Goal: Task Accomplishment & Management: Manage account settings

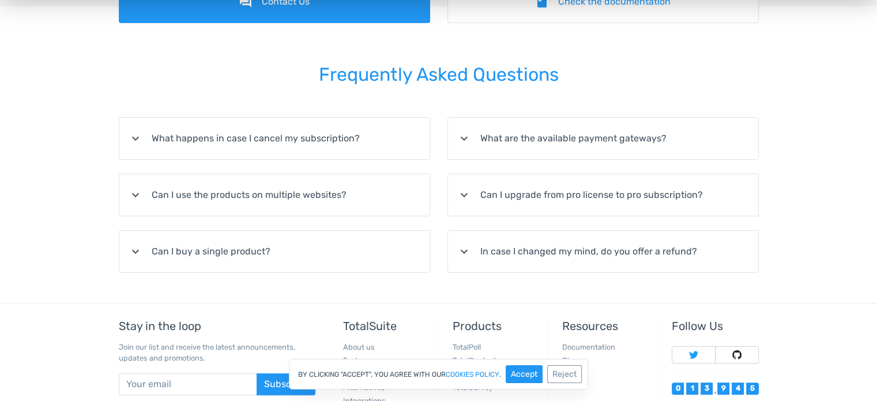
scroll to position [272, 0]
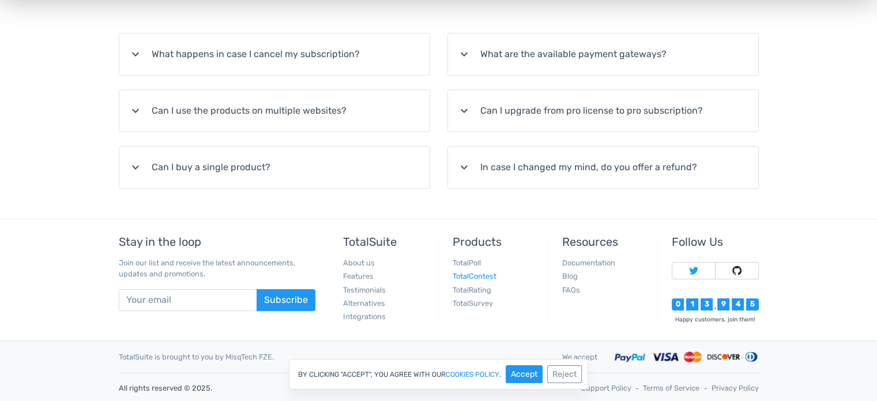
click at [487, 272] on link "TotalContest" at bounding box center [475, 276] width 44 height 9
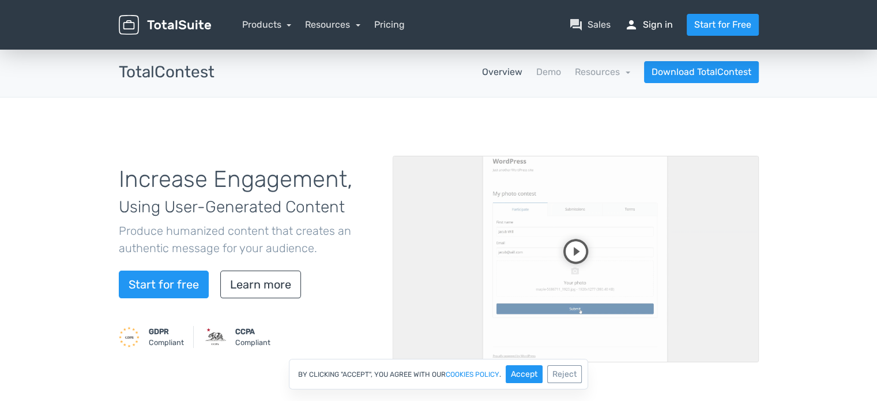
click at [648, 24] on link "person Sign in" at bounding box center [649, 25] width 48 height 14
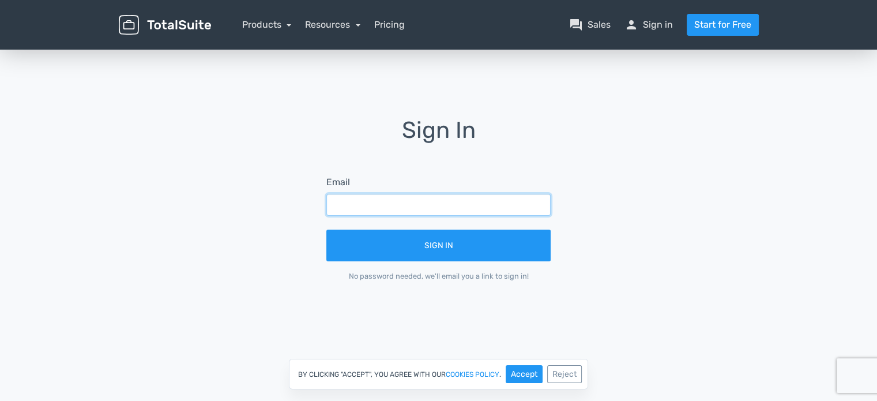
click at [439, 202] on input "text" at bounding box center [438, 205] width 224 height 22
